Goal: Information Seeking & Learning: Learn about a topic

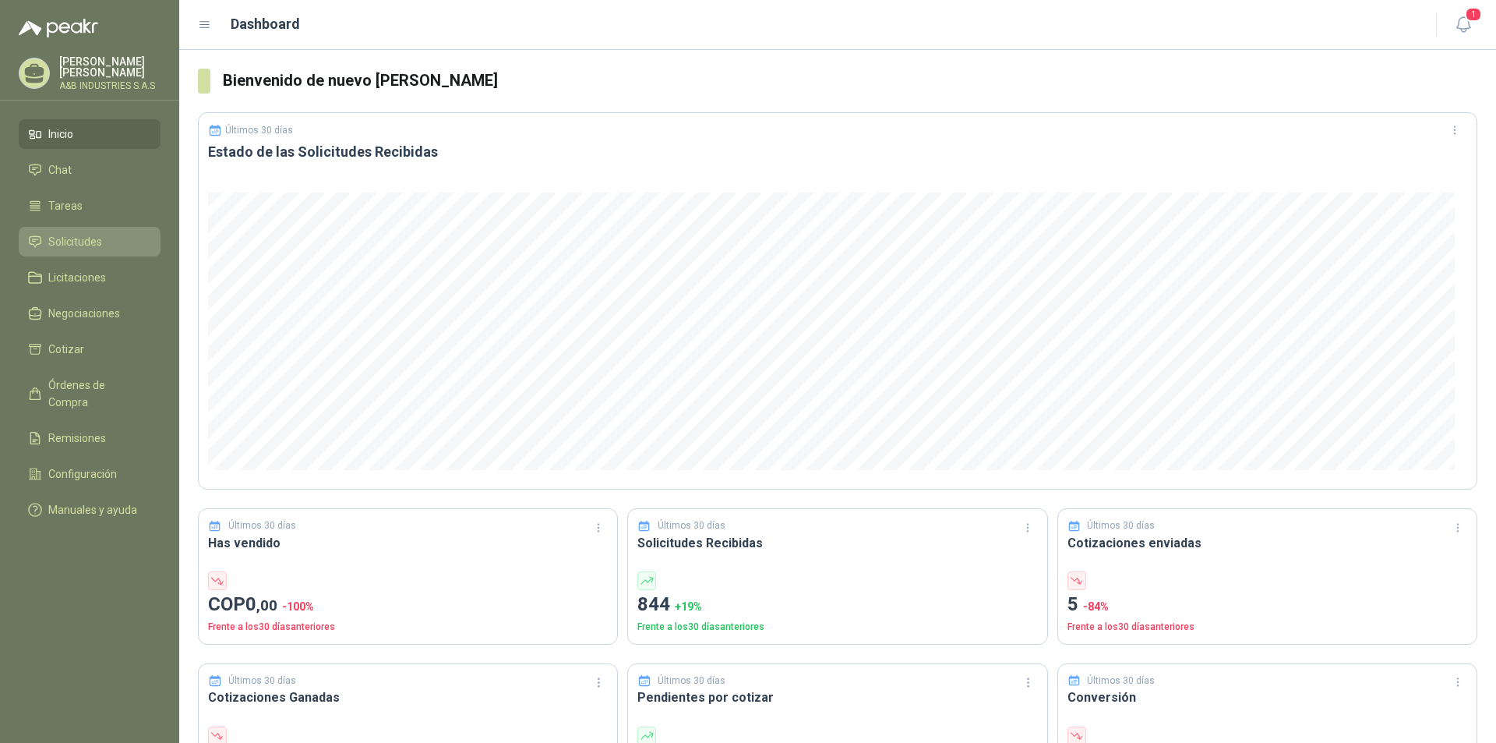
click at [41, 251] on link "Solicitudes" at bounding box center [90, 242] width 142 height 30
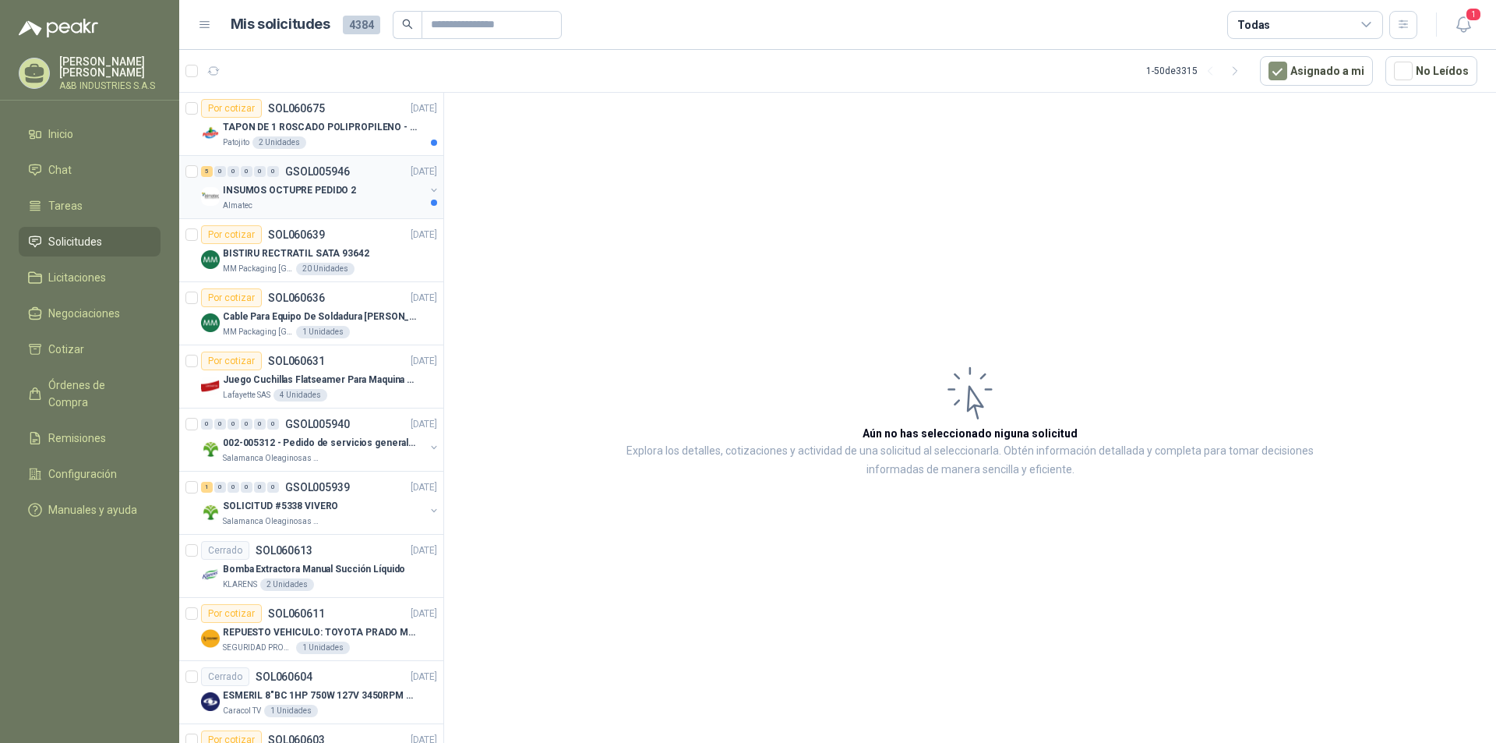
click at [319, 186] on p "INSUMOS OCTUPRE PEDIDO 2" at bounding box center [289, 190] width 133 height 15
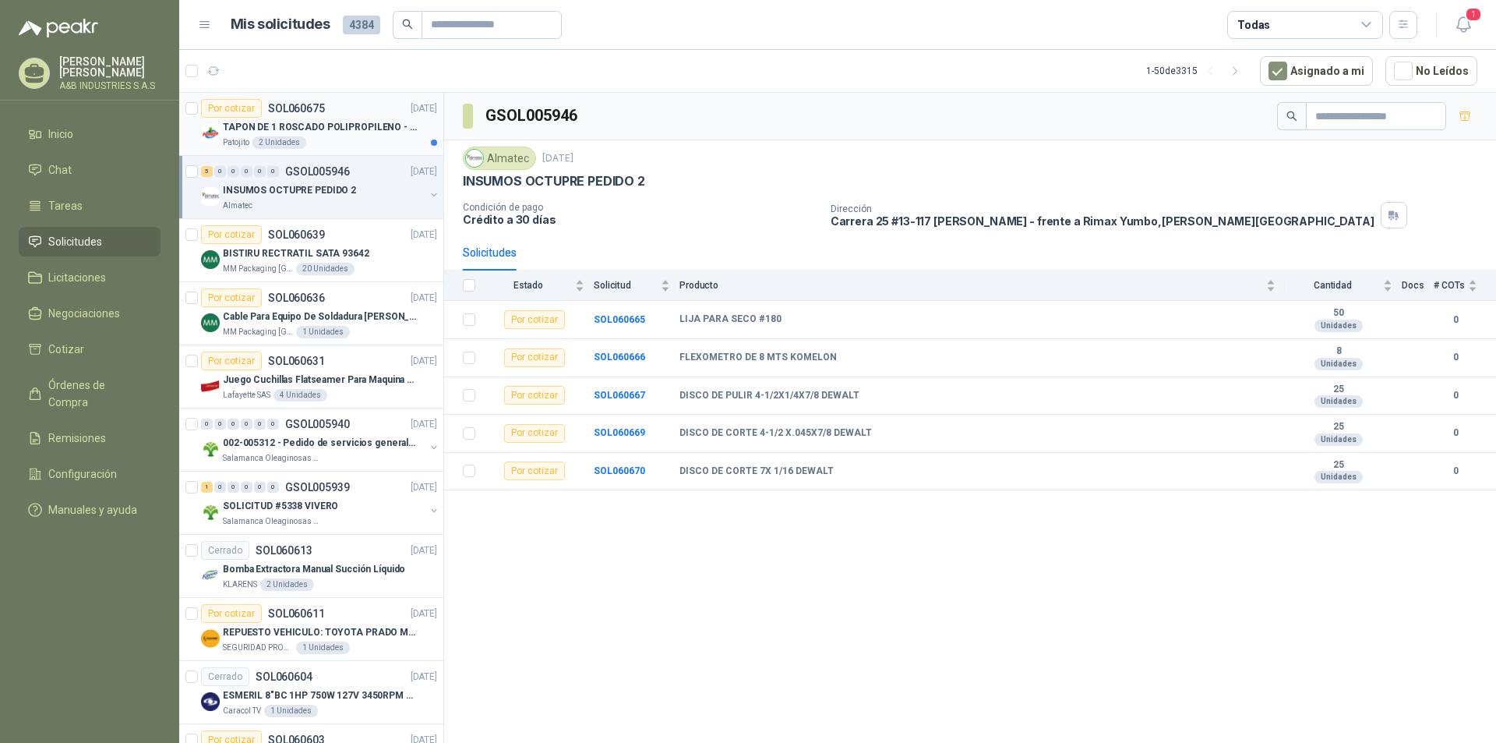
click at [272, 137] on div "2 Unidades" at bounding box center [280, 142] width 54 height 12
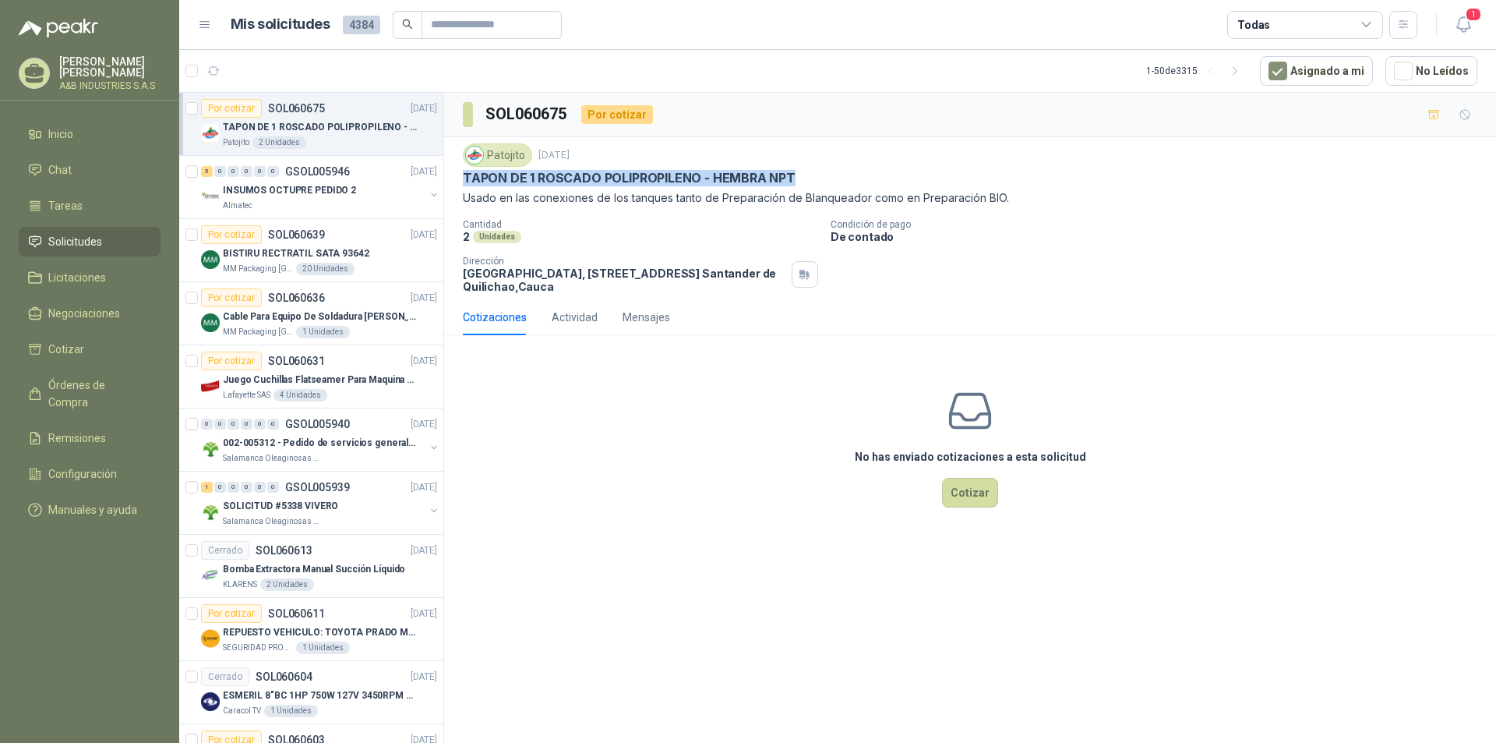
drag, startPoint x: 807, startPoint y: 177, endPoint x: 464, endPoint y: 177, distance: 343.7
click at [464, 177] on div "TAPON DE 1 ROSCADO POLIPROPILENO - HEMBRA NPT" at bounding box center [970, 178] width 1015 height 16
copy p "TAPON DE 1 ROSCADO POLIPROPILENO - HEMBRA NPT"
click at [343, 132] on p "TAPON DE 1 ROSCADO POLIPROPILENO - HEMBRA NPT" at bounding box center [320, 127] width 194 height 15
click at [392, 123] on p "TAPON DE 1 ROSCADO POLIPROPILENO - HEMBRA NPT" at bounding box center [320, 127] width 194 height 15
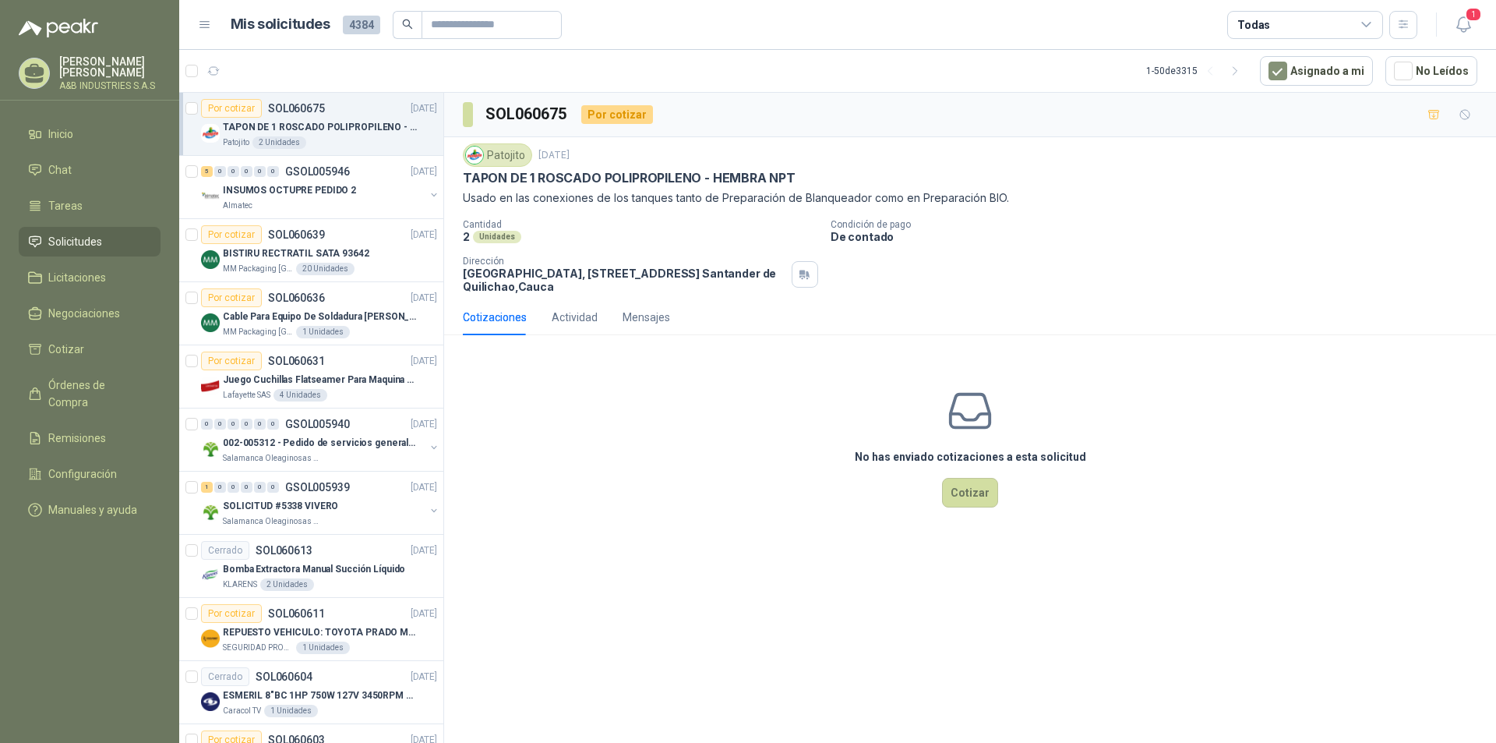
click at [655, 430] on div "No has enviado cotizaciones a esta solicitud Cotizar" at bounding box center [970, 447] width 1052 height 199
click at [302, 171] on p "GSOL005946" at bounding box center [317, 171] width 65 height 11
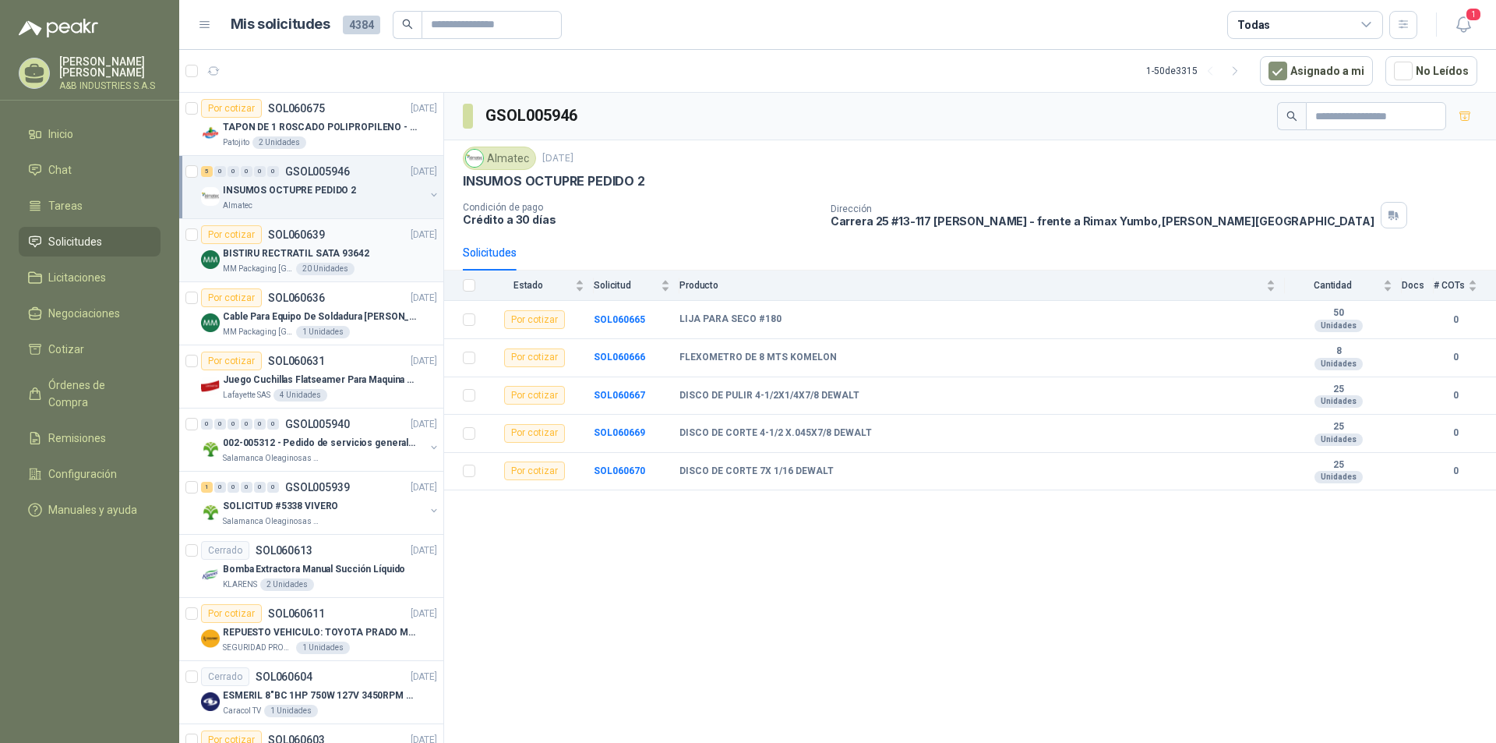
click at [316, 242] on div "Por cotizar SOL060639" at bounding box center [263, 234] width 124 height 19
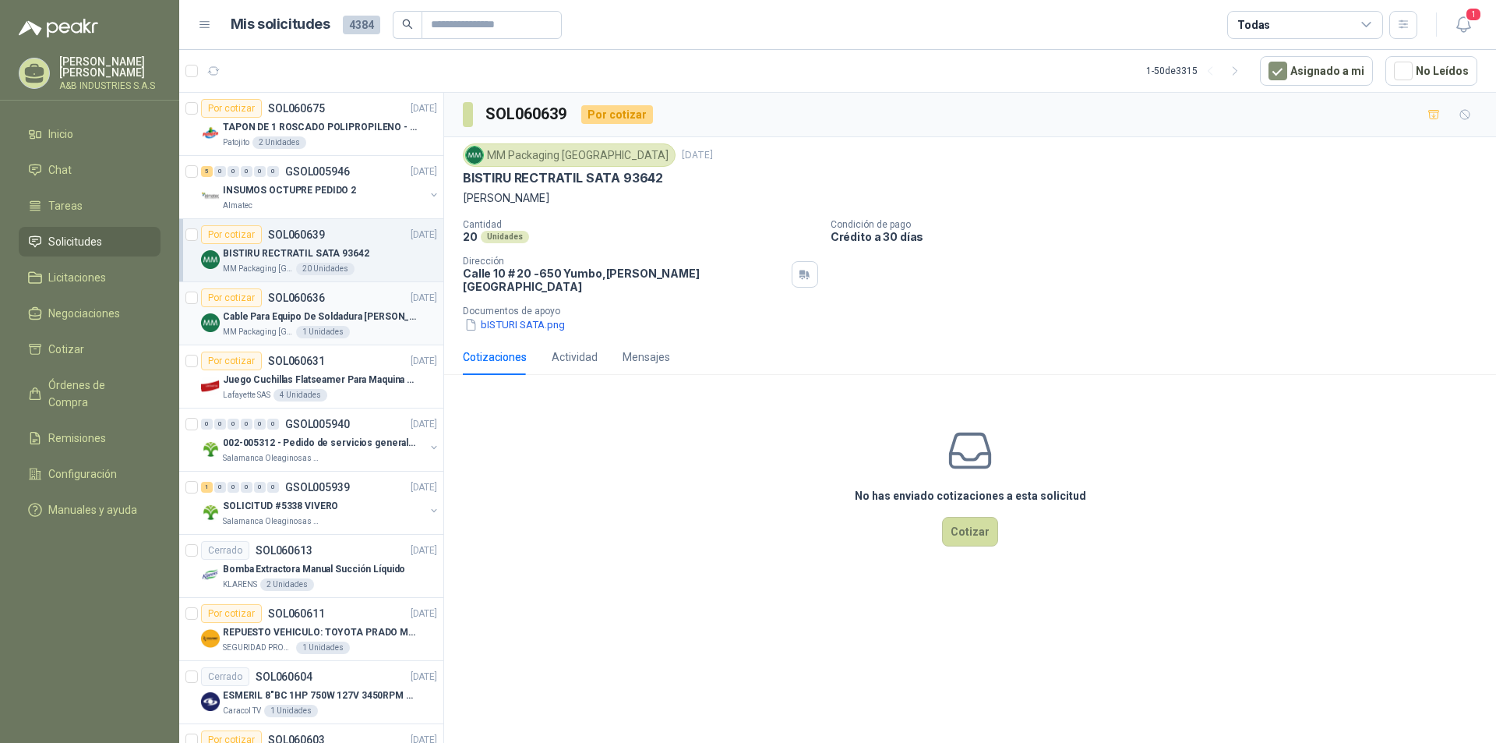
click at [329, 324] on div "Cable Para Equipo De Soldadura [PERSON_NAME]" at bounding box center [330, 316] width 214 height 19
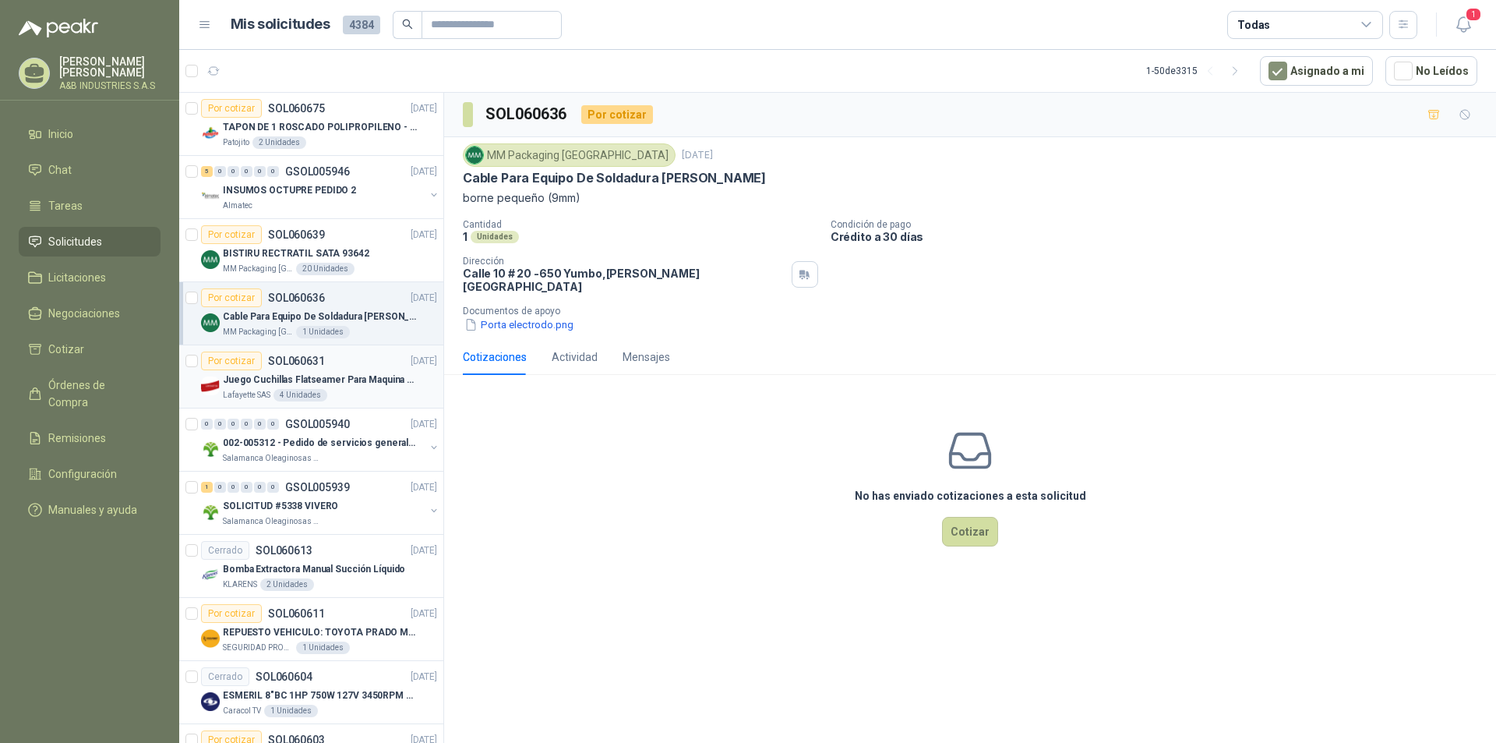
click at [329, 393] on div "Lafayette SAS 4 Unidades" at bounding box center [330, 395] width 214 height 12
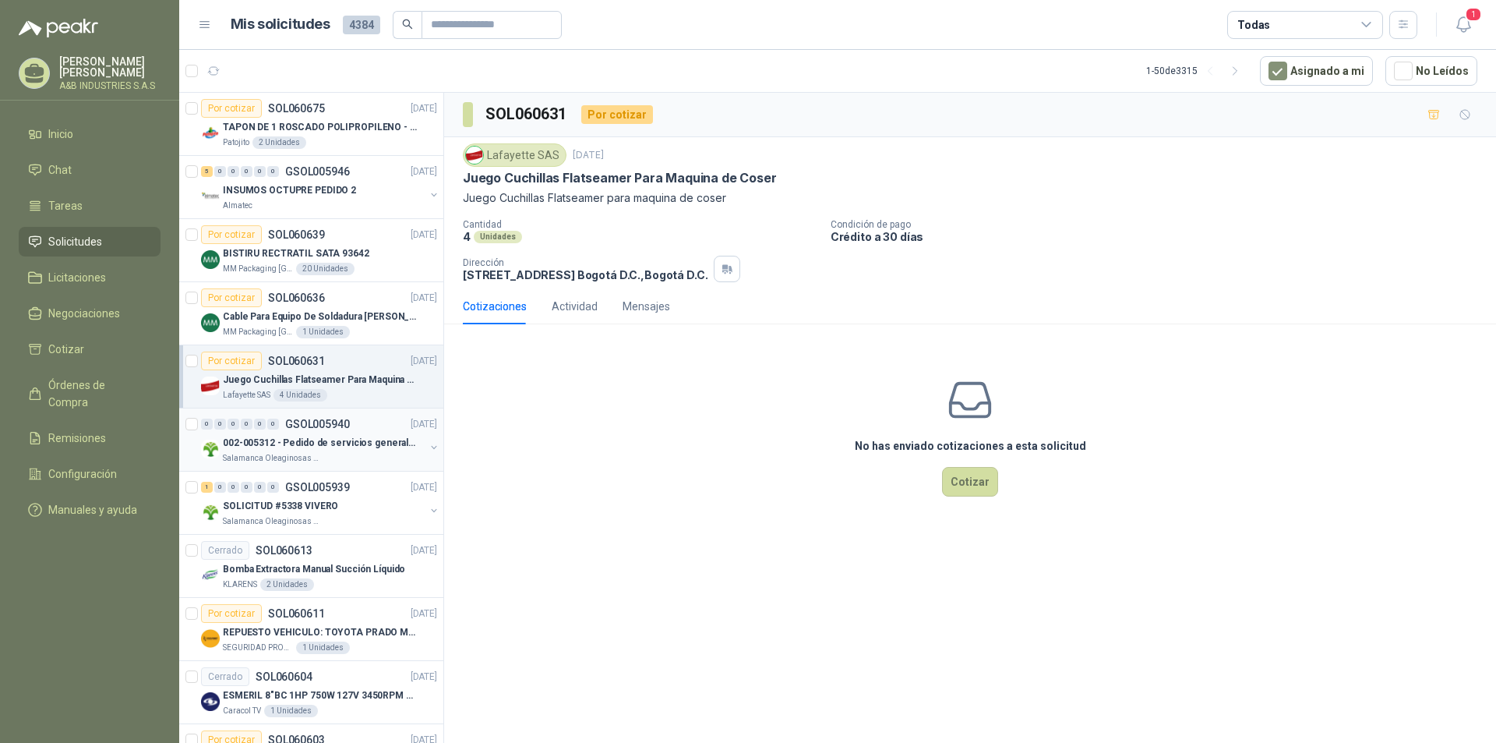
click at [344, 443] on p "002-005312 - Pedido de servicios generales CASA RO" at bounding box center [320, 443] width 194 height 15
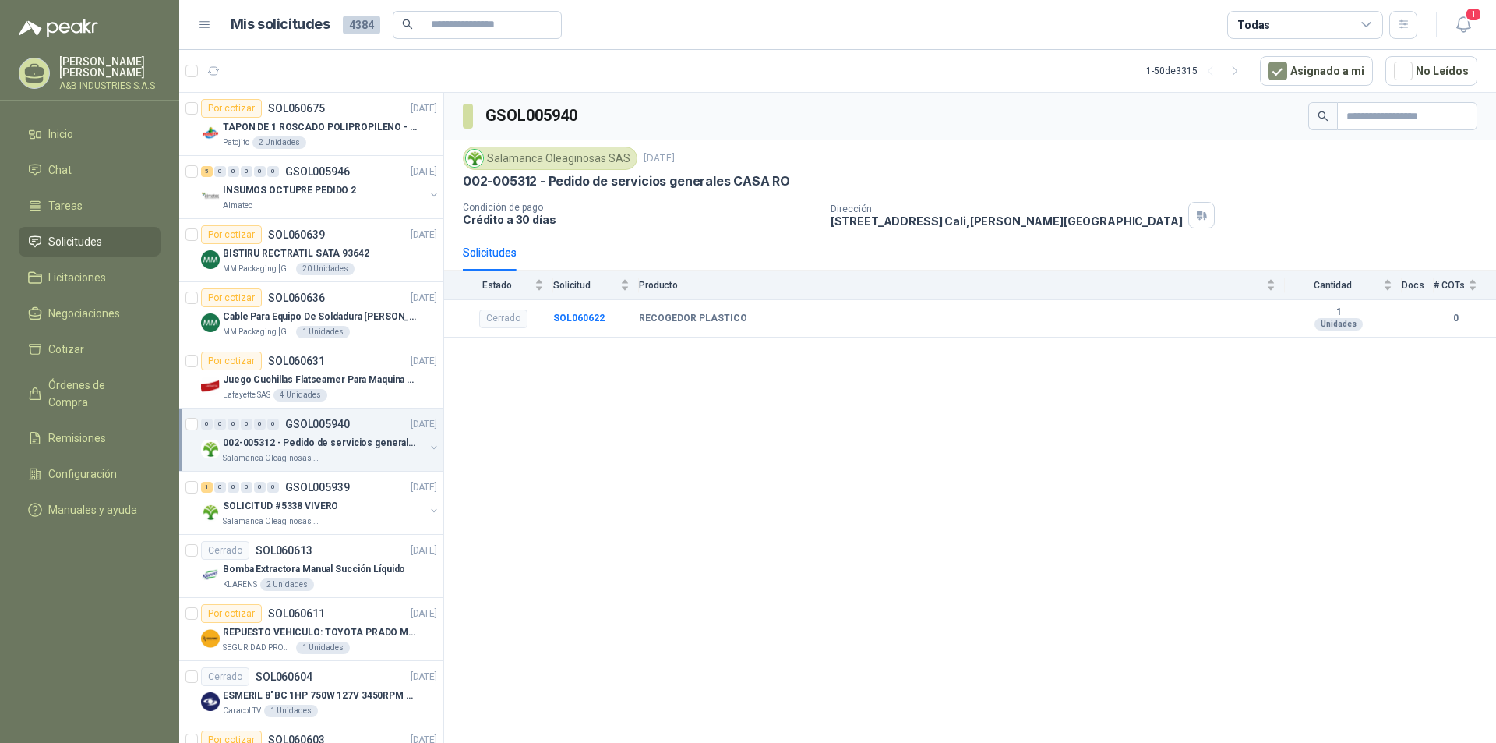
click at [545, 461] on div "GSOL005940 Salamanca Oleaginosas SAS [DATE] 002-005312 - Pedido de servicios ge…" at bounding box center [970, 420] width 1052 height 655
click at [327, 127] on p "TAPON DE 1 ROSCADO POLIPROPILENO - HEMBRA NPT" at bounding box center [320, 127] width 194 height 15
